Goal: Task Accomplishment & Management: Manage account settings

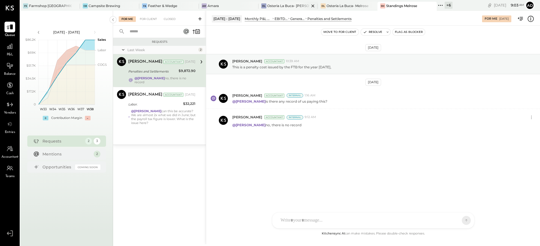
click at [272, 8] on div "OL Osteria La Buca- [PERSON_NAME][GEOGRAPHIC_DATA]" at bounding box center [288, 6] width 60 height 9
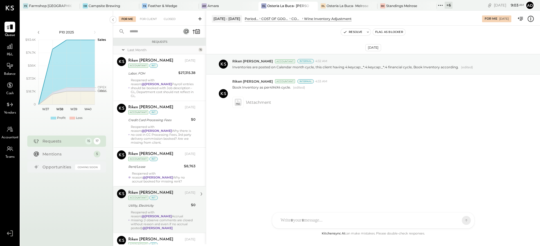
scroll to position [383, 0]
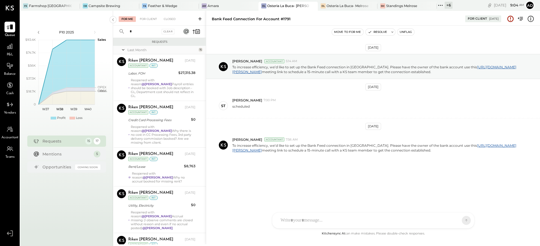
scroll to position [0, 0]
click at [326, 7] on div "Osteria La Buca- Melrose" at bounding box center [347, 5] width 42 height 5
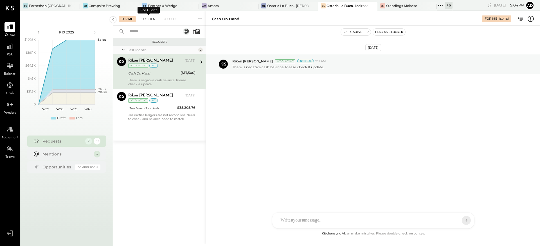
click at [148, 19] on div "For Client" at bounding box center [148, 19] width 23 height 6
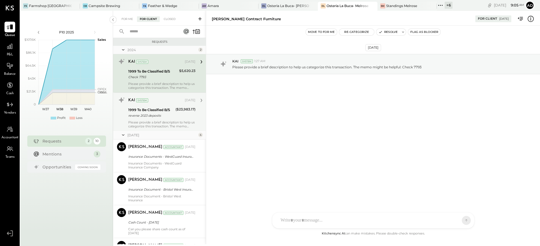
click at [171, 119] on div "KAI System [DATE] 1999 To Be Classified B/S reverse 2023 deposits ($23,983.17) …" at bounding box center [161, 112] width 67 height 33
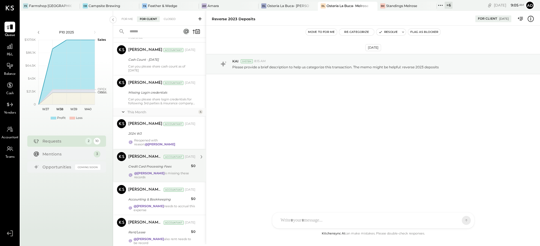
scroll to position [179, 0]
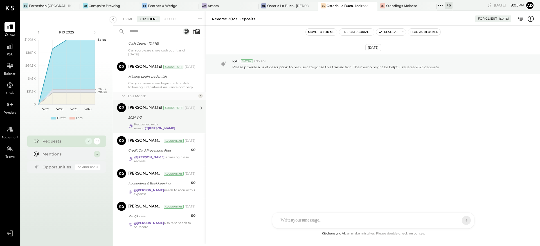
click at [150, 120] on div "2024 W3" at bounding box center [160, 117] width 65 height 7
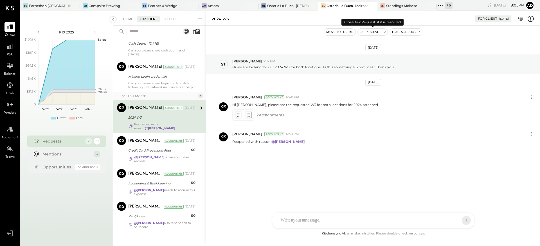
click at [367, 32] on button "Resolve" at bounding box center [369, 32] width 24 height 7
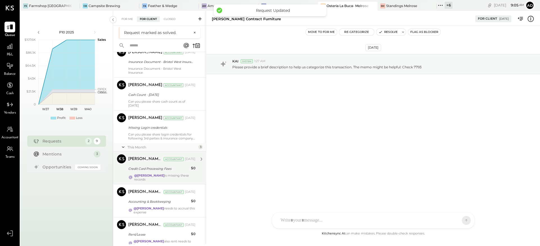
scroll to position [142, 0]
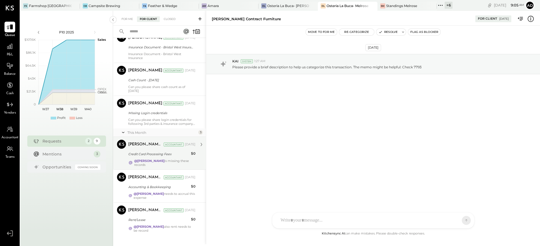
click at [159, 139] on div "[PERSON_NAME] Del [PERSON_NAME] Accountant [PERSON_NAME] Del [PERSON_NAME] Acco…" at bounding box center [159, 153] width 93 height 33
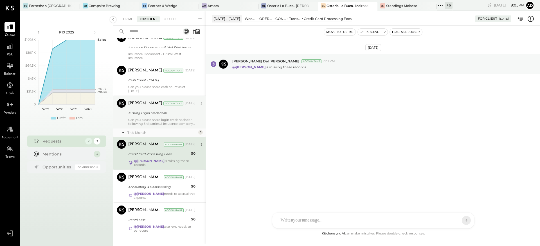
click at [158, 121] on div "Can you please share login credentials for following 3rd parties & insurance co…" at bounding box center [161, 122] width 67 height 8
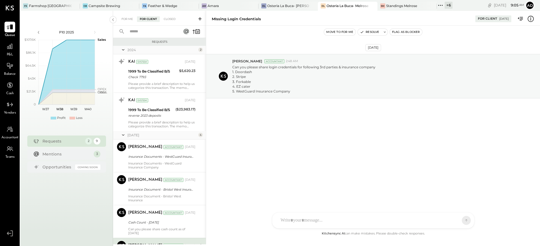
scroll to position [149, 0]
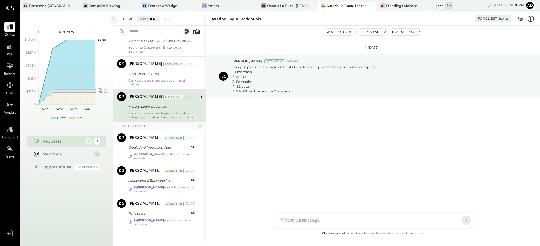
click at [125, 17] on div "For Me" at bounding box center [127, 19] width 17 height 6
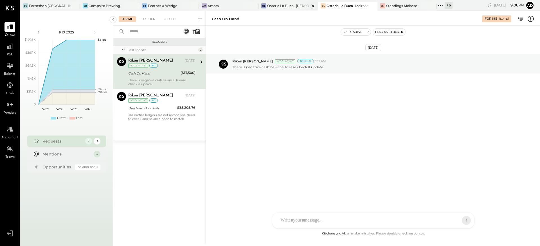
click at [270, 7] on div "Osteria La Buca- [PERSON_NAME][GEOGRAPHIC_DATA]" at bounding box center [288, 5] width 42 height 5
